Goal: Check status: Check status

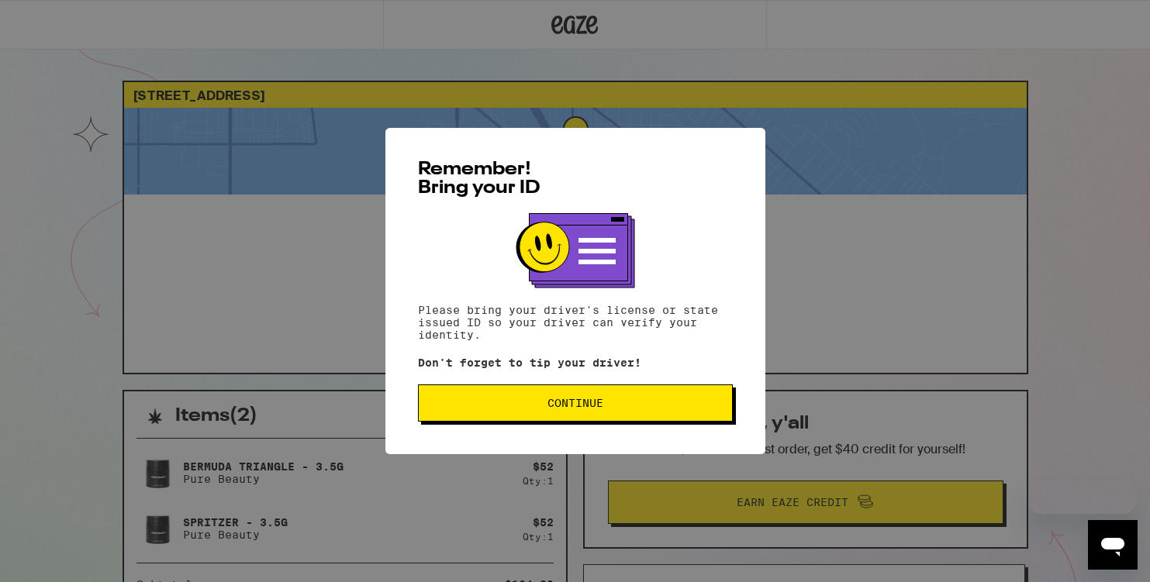
click at [581, 397] on button "Continue" at bounding box center [575, 403] width 315 height 37
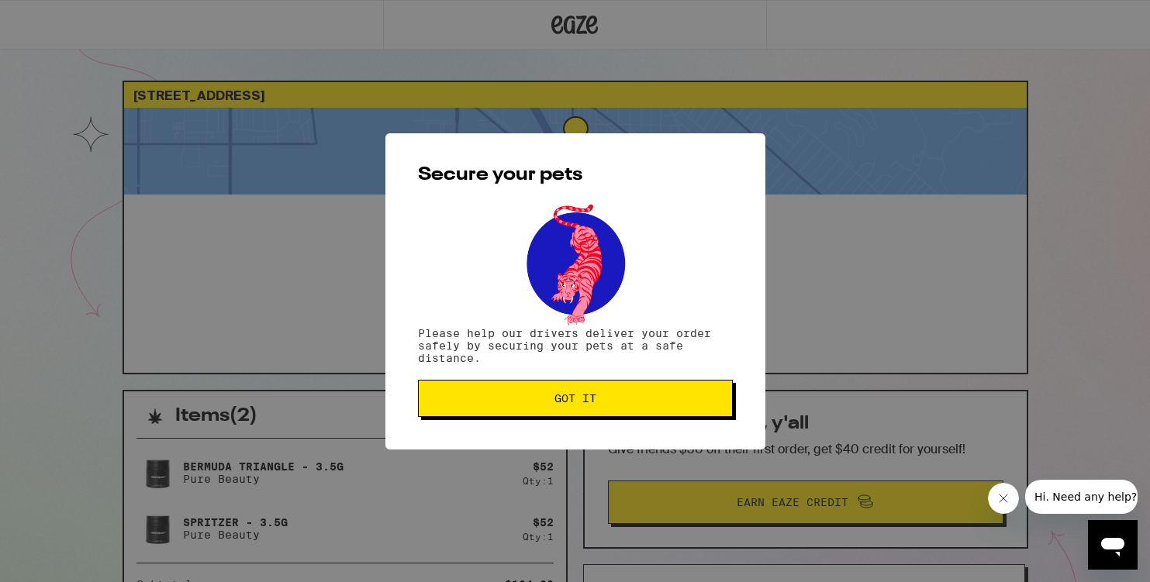
click at [665, 406] on button "Got it" at bounding box center [575, 398] width 315 height 37
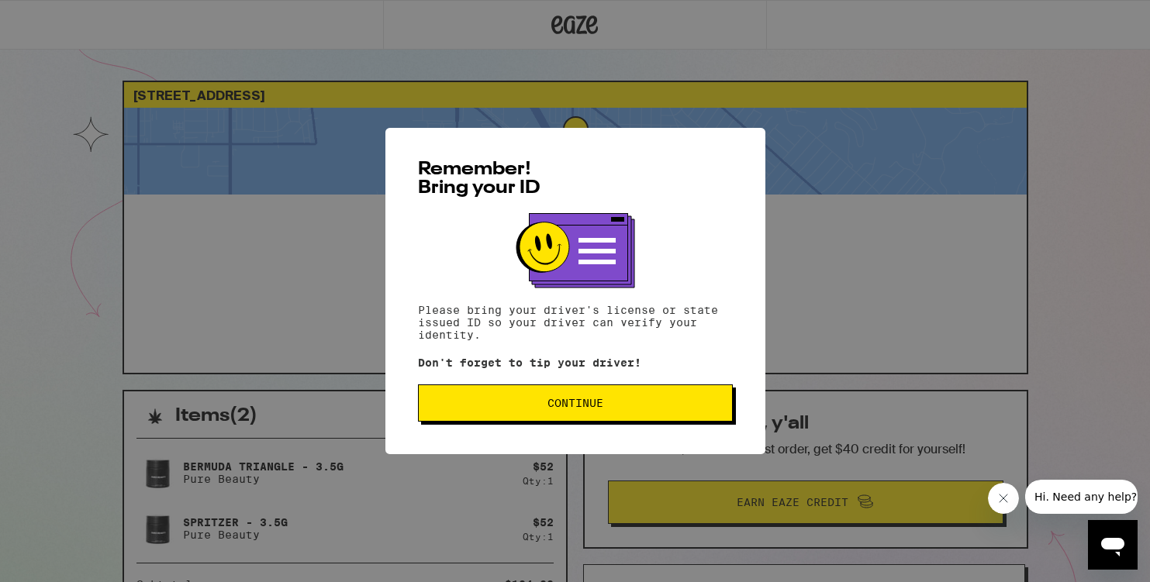
click at [581, 390] on button "Continue" at bounding box center [575, 403] width 315 height 37
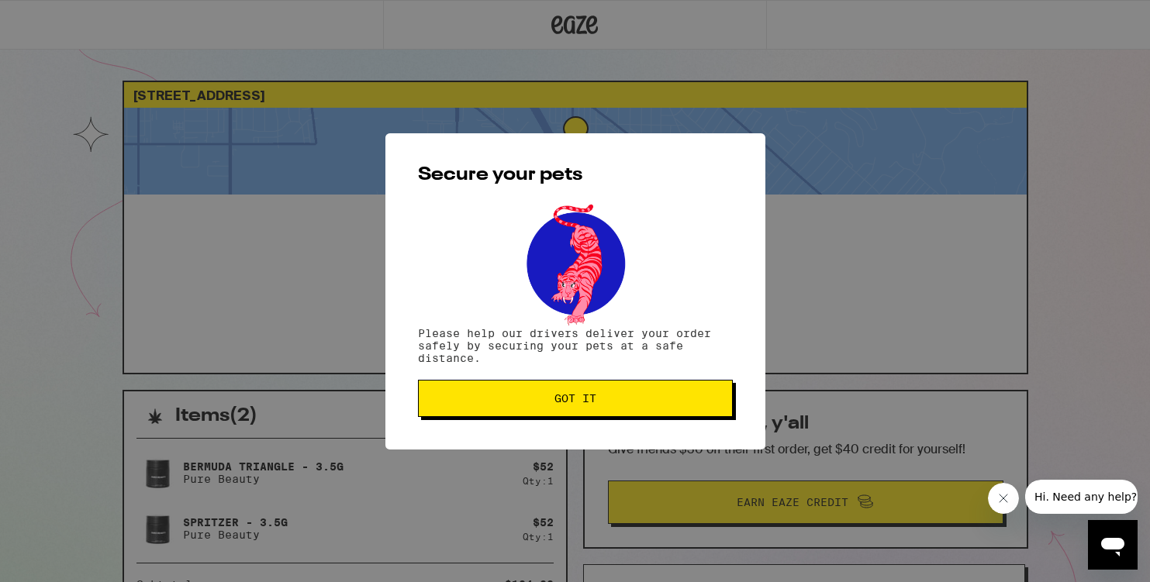
click at [581, 392] on button "Got it" at bounding box center [575, 398] width 315 height 37
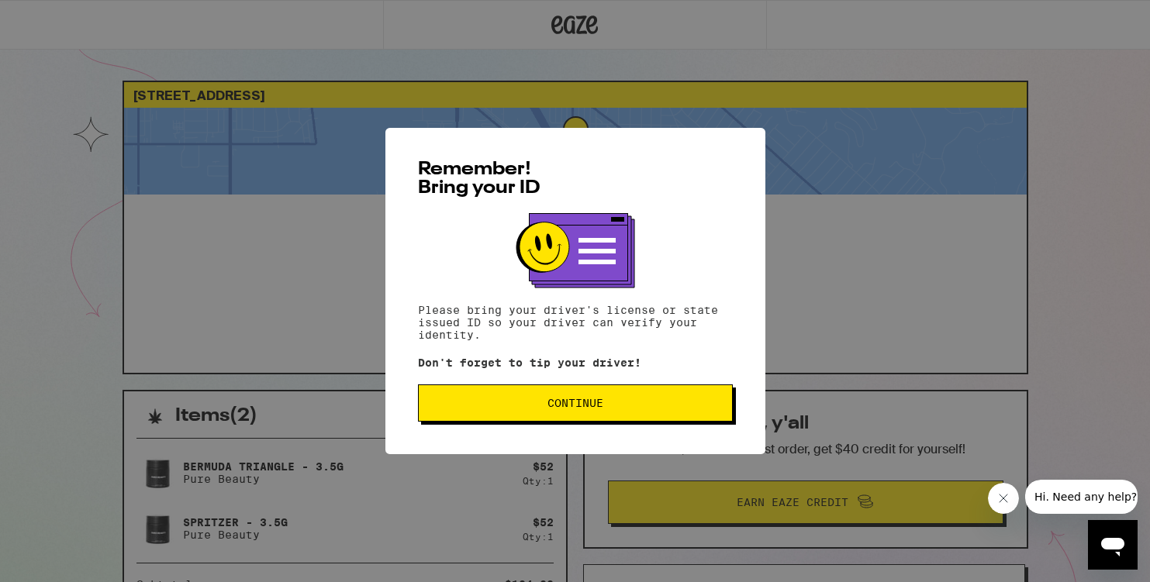
click at [631, 400] on button "Continue" at bounding box center [575, 403] width 315 height 37
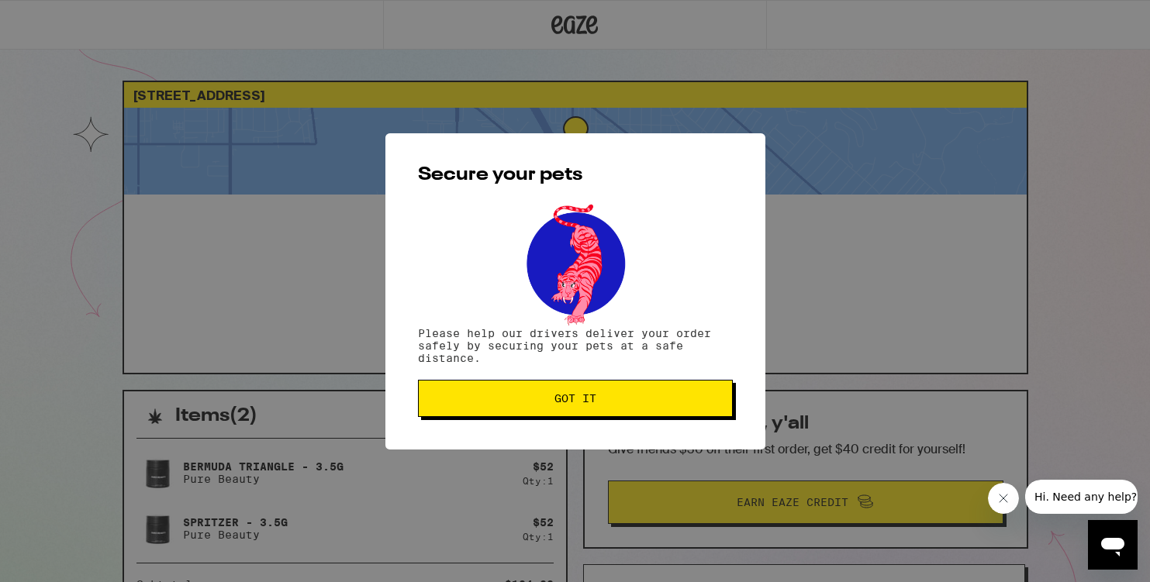
click at [634, 395] on button "Got it" at bounding box center [575, 398] width 315 height 37
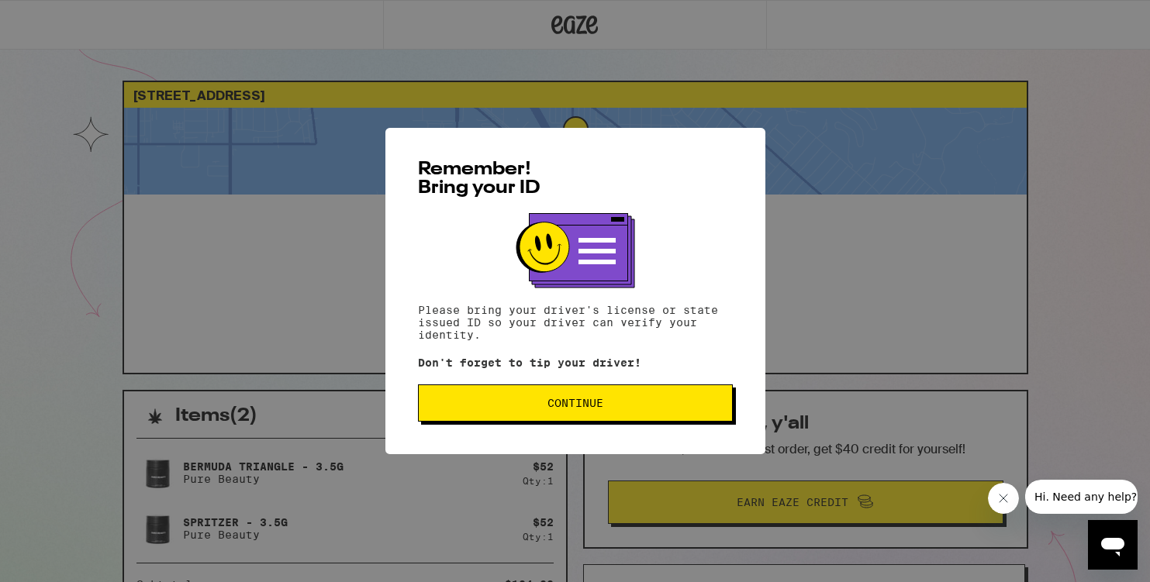
click at [623, 395] on button "Continue" at bounding box center [575, 403] width 315 height 37
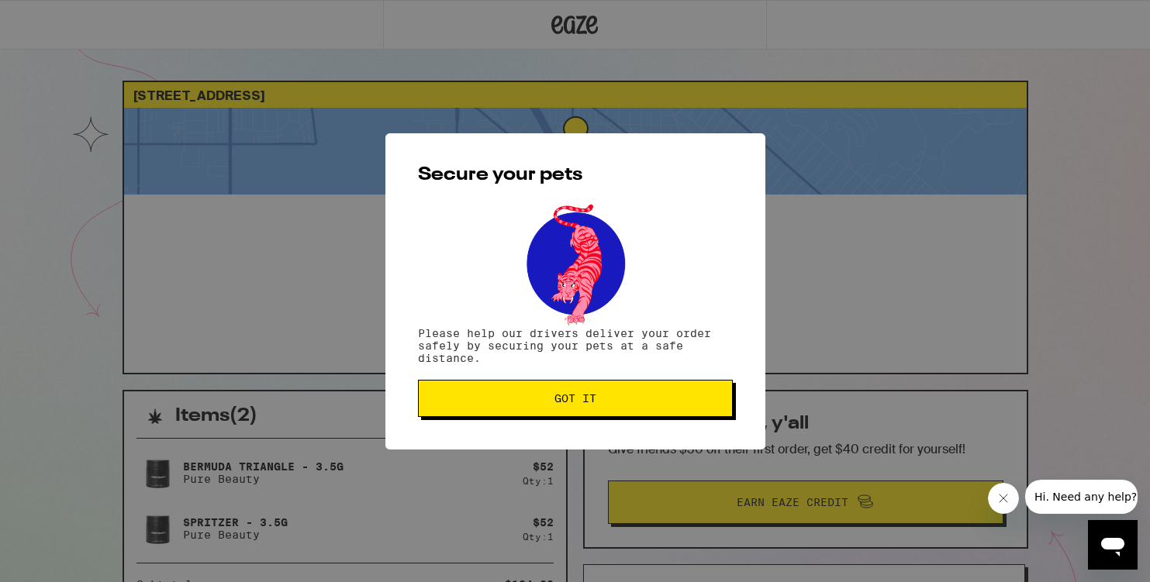
click at [623, 395] on button "Got it" at bounding box center [575, 398] width 315 height 37
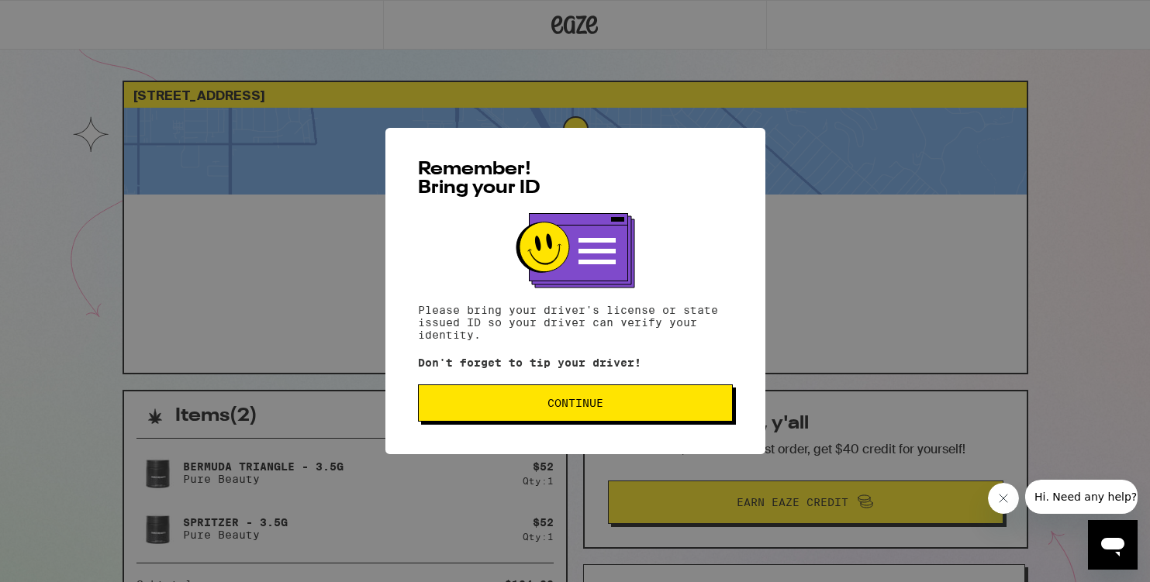
click at [524, 422] on button "Continue" at bounding box center [575, 403] width 315 height 37
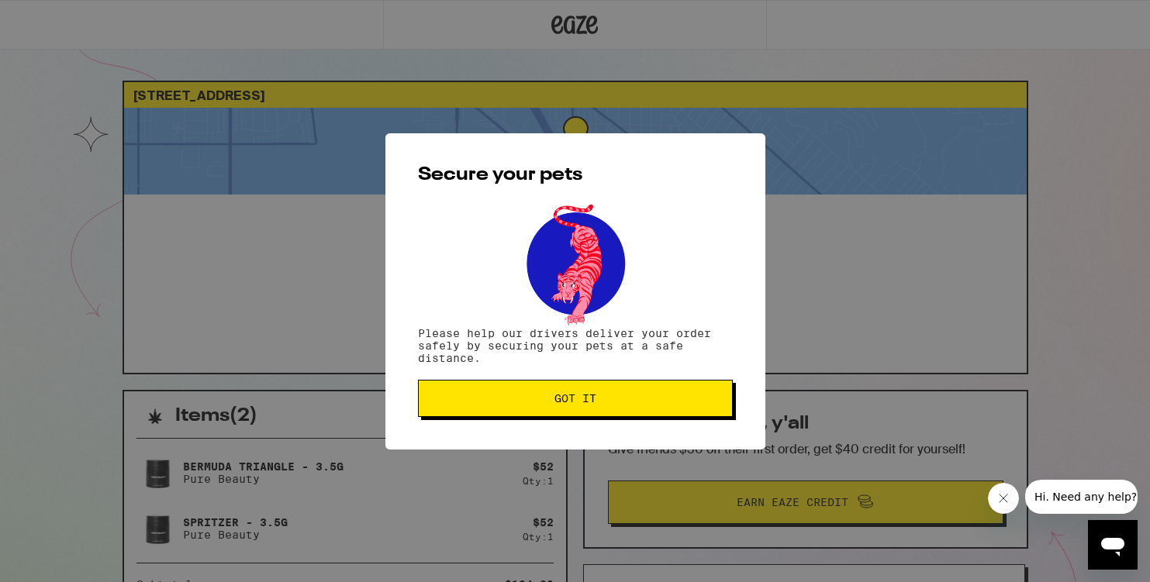
click at [525, 406] on button "Got it" at bounding box center [575, 398] width 315 height 37
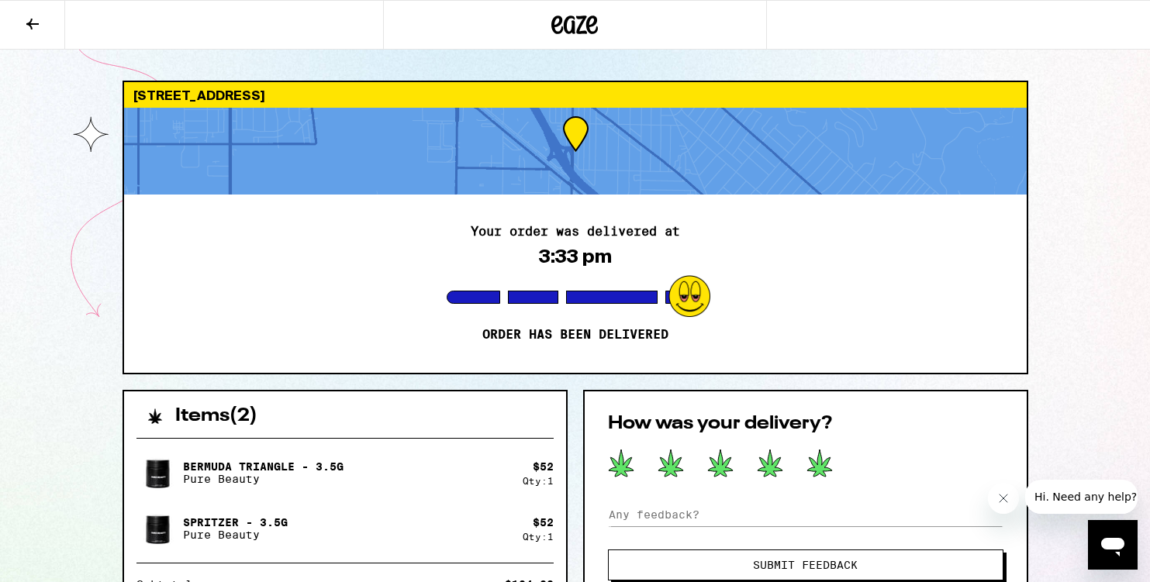
click at [806, 458] on icon at bounding box center [819, 463] width 26 height 29
